Goal: Task Accomplishment & Management: Manage account settings

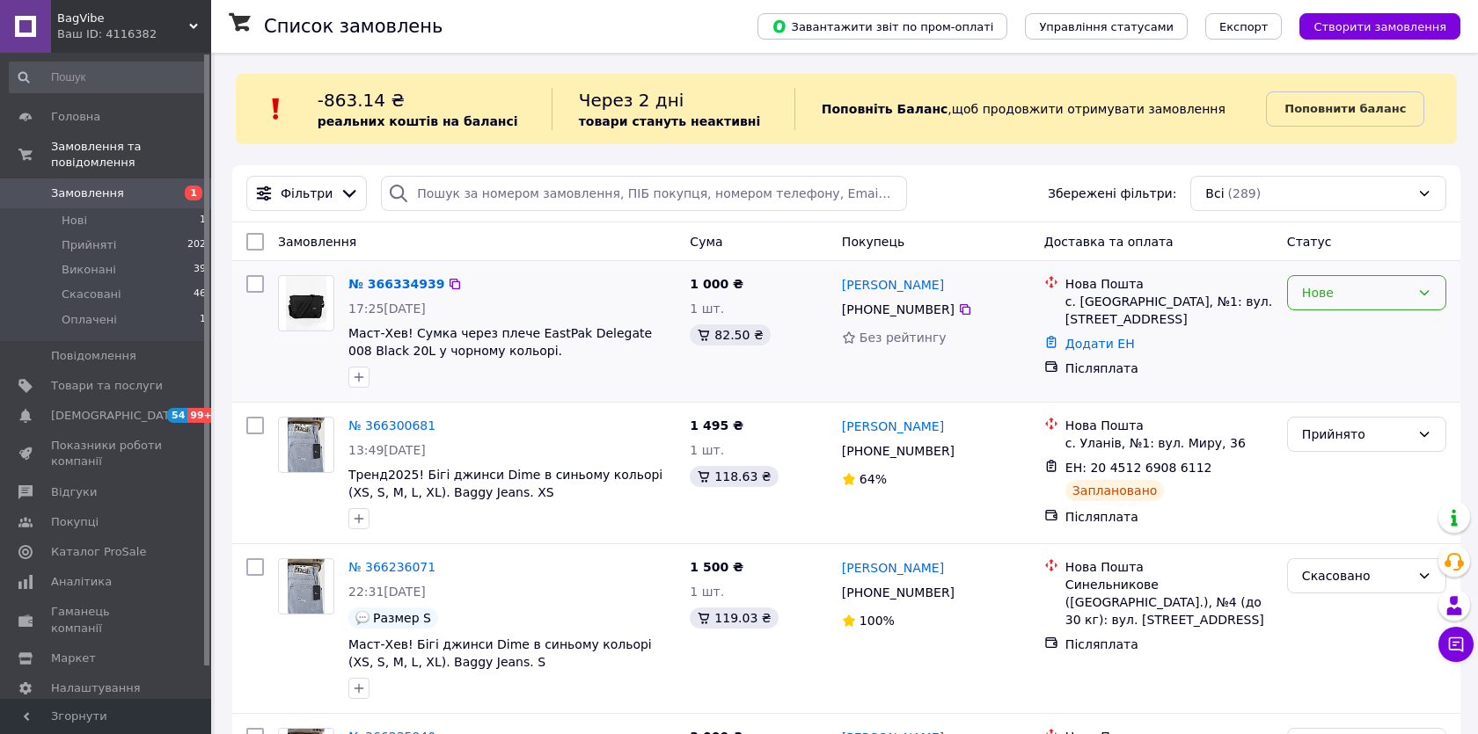
click at [1368, 298] on div "Нове" at bounding box center [1356, 292] width 108 height 19
click at [1340, 328] on li "Прийнято" at bounding box center [1366, 331] width 157 height 32
click at [987, 296] on div "[PERSON_NAME] [PHONE_NUMBER] Без рейтингу" at bounding box center [936, 331] width 202 height 127
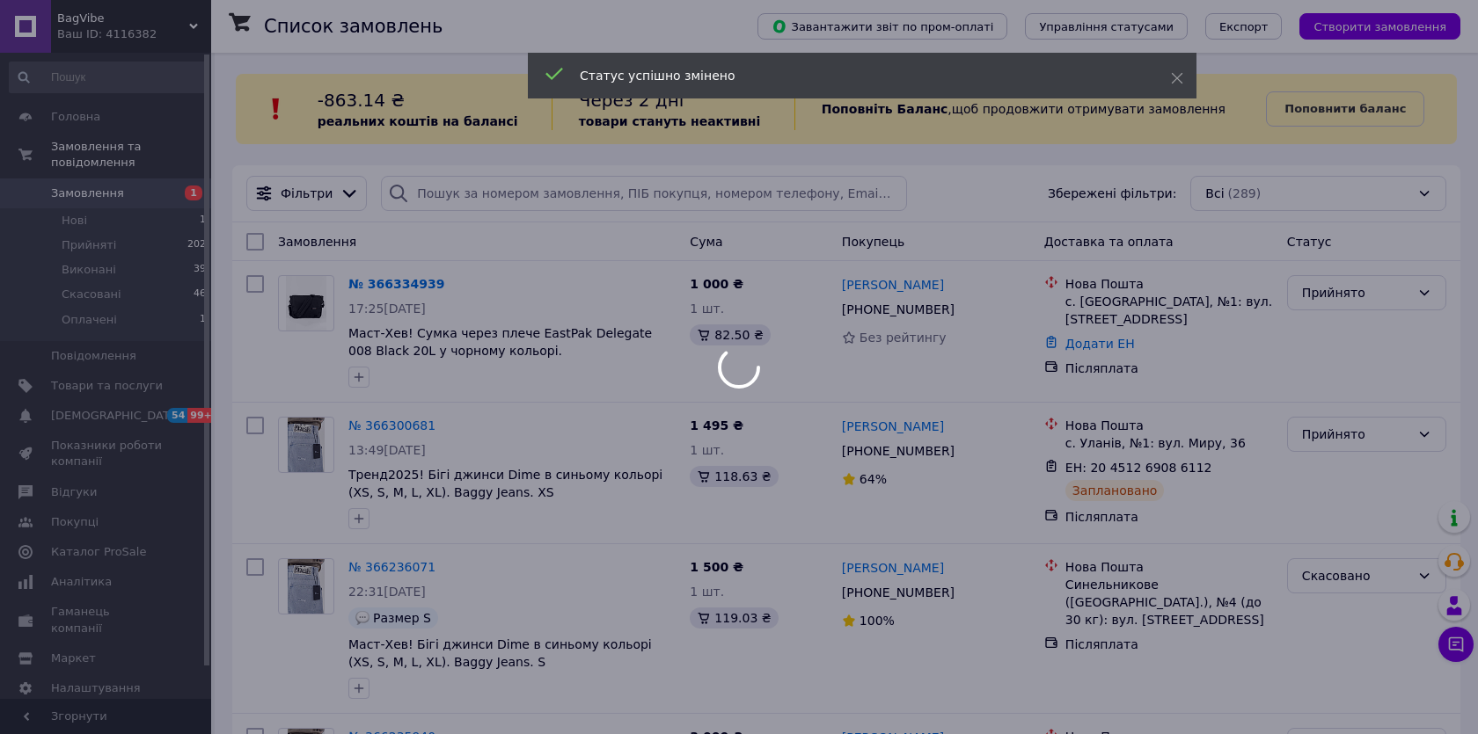
click at [959, 318] on div at bounding box center [739, 367] width 1478 height 734
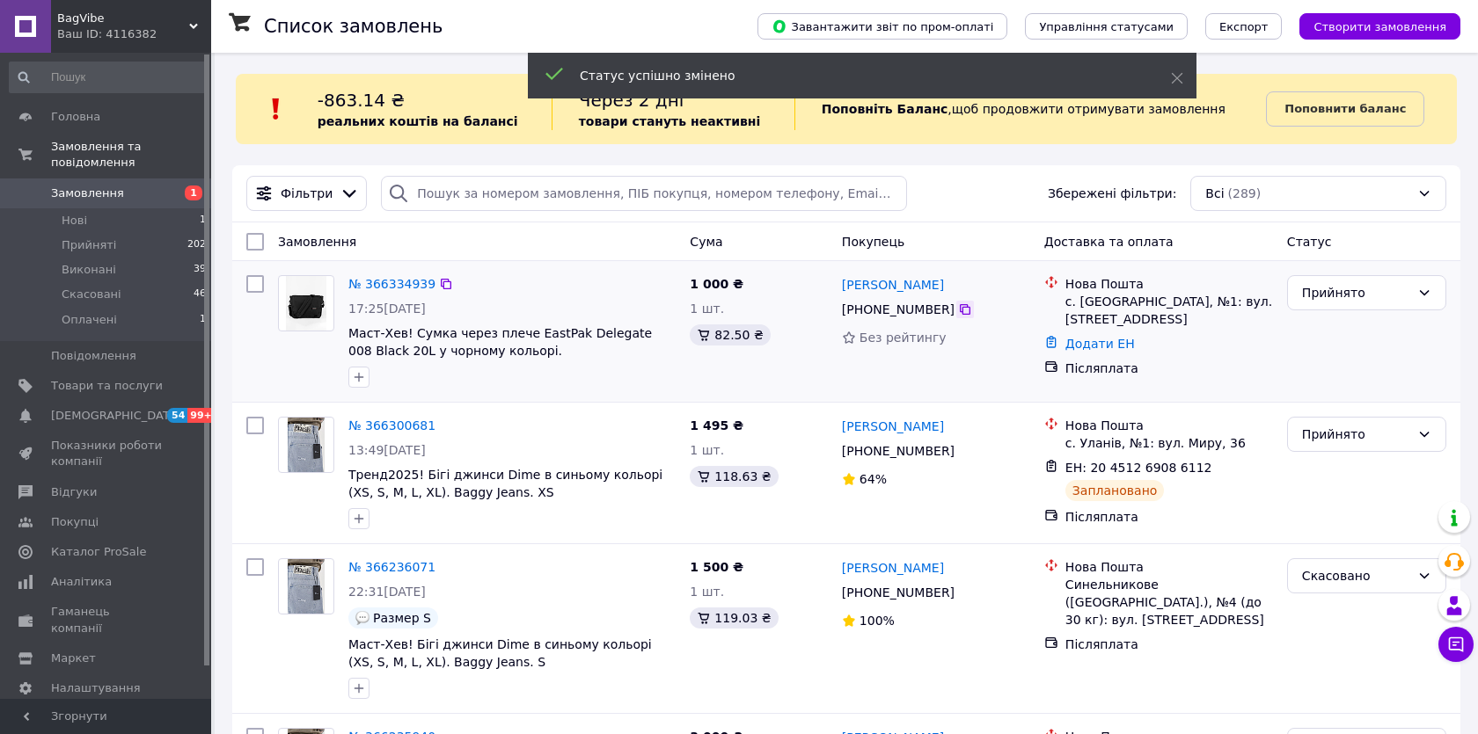
click at [961, 315] on icon at bounding box center [965, 310] width 14 height 14
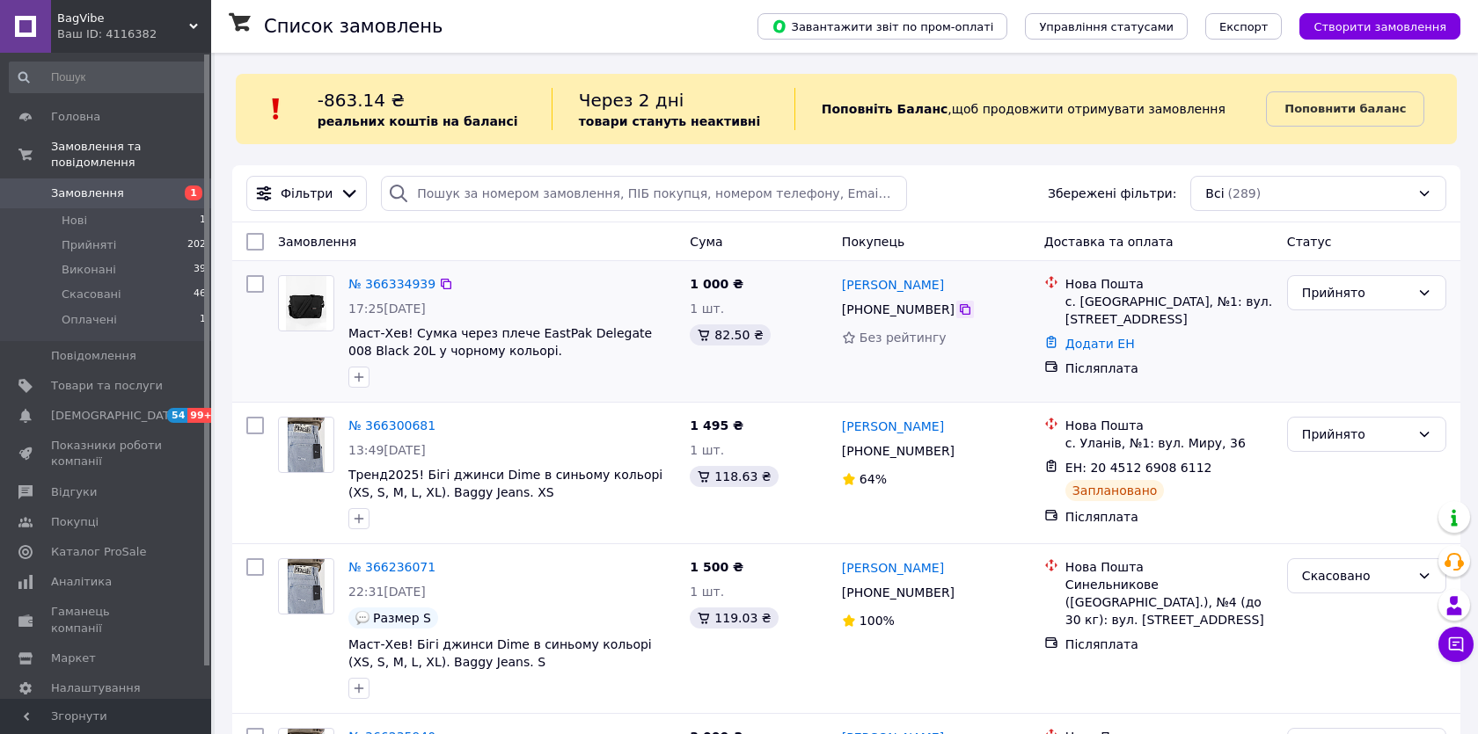
click at [964, 305] on icon at bounding box center [965, 309] width 11 height 11
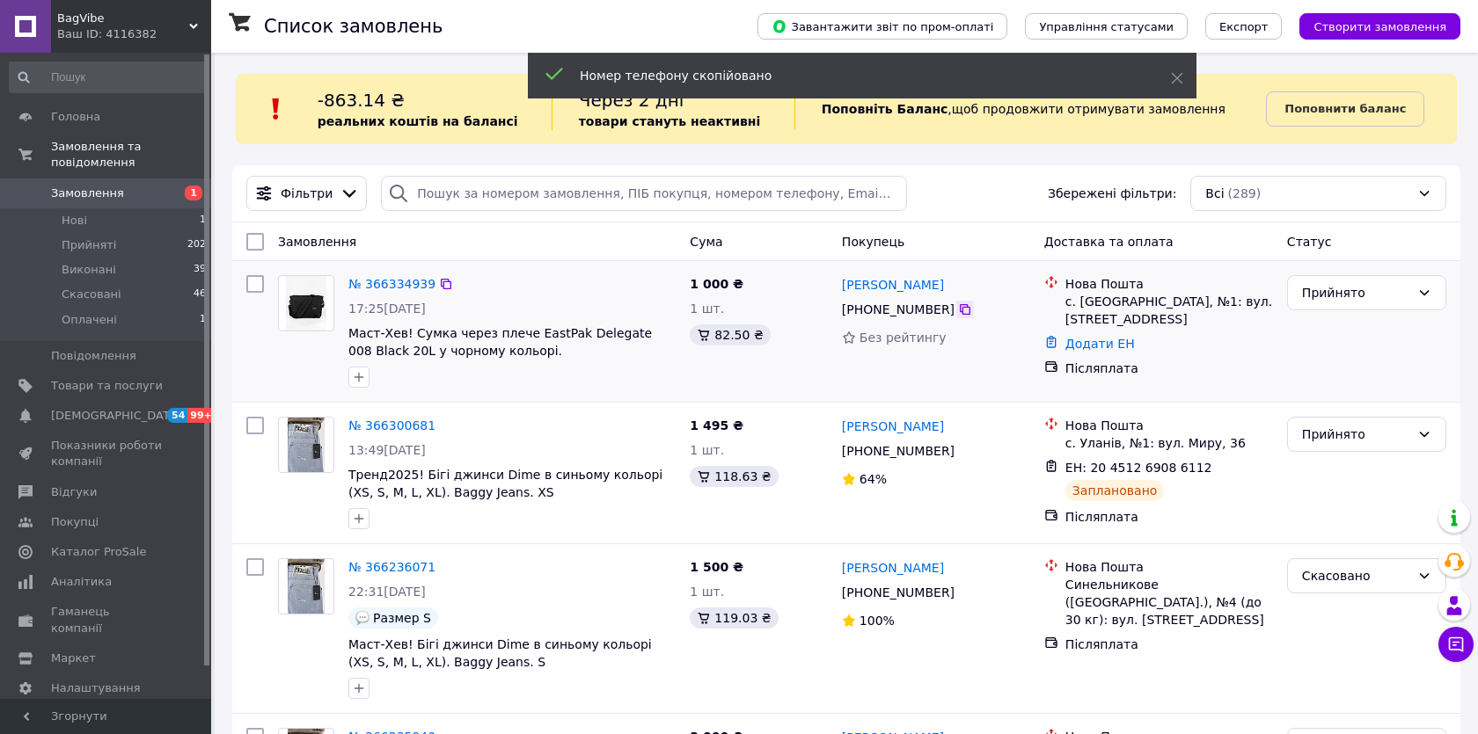
click at [965, 308] on icon at bounding box center [965, 309] width 11 height 11
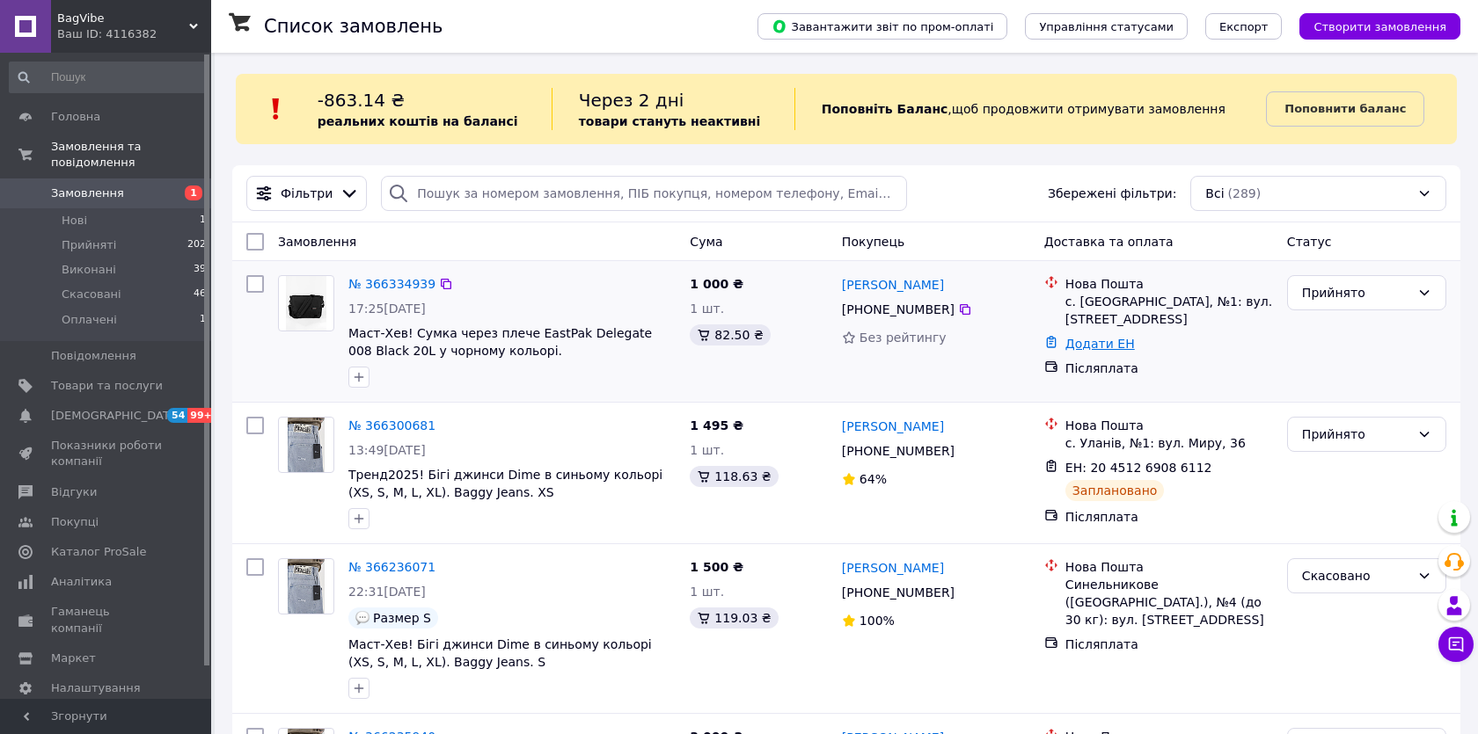
click at [1082, 337] on link "Додати ЕН" at bounding box center [1099, 344] width 69 height 14
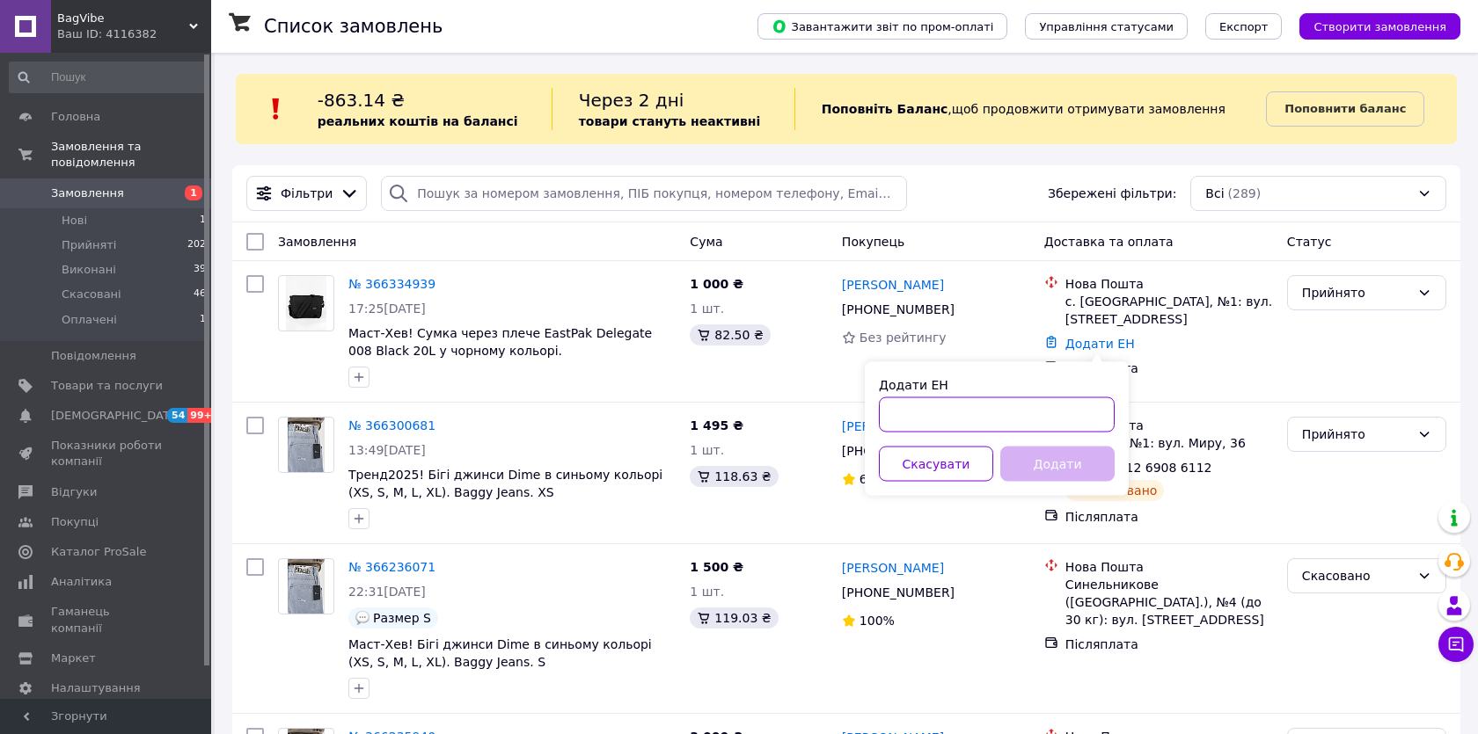
click at [1029, 426] on input "Додати ЕН" at bounding box center [997, 415] width 236 height 35
paste input "20451269198668"
type input "20451269198668"
click at [1034, 475] on button "Додати" at bounding box center [1057, 464] width 114 height 35
